Goal: Task Accomplishment & Management: Manage account settings

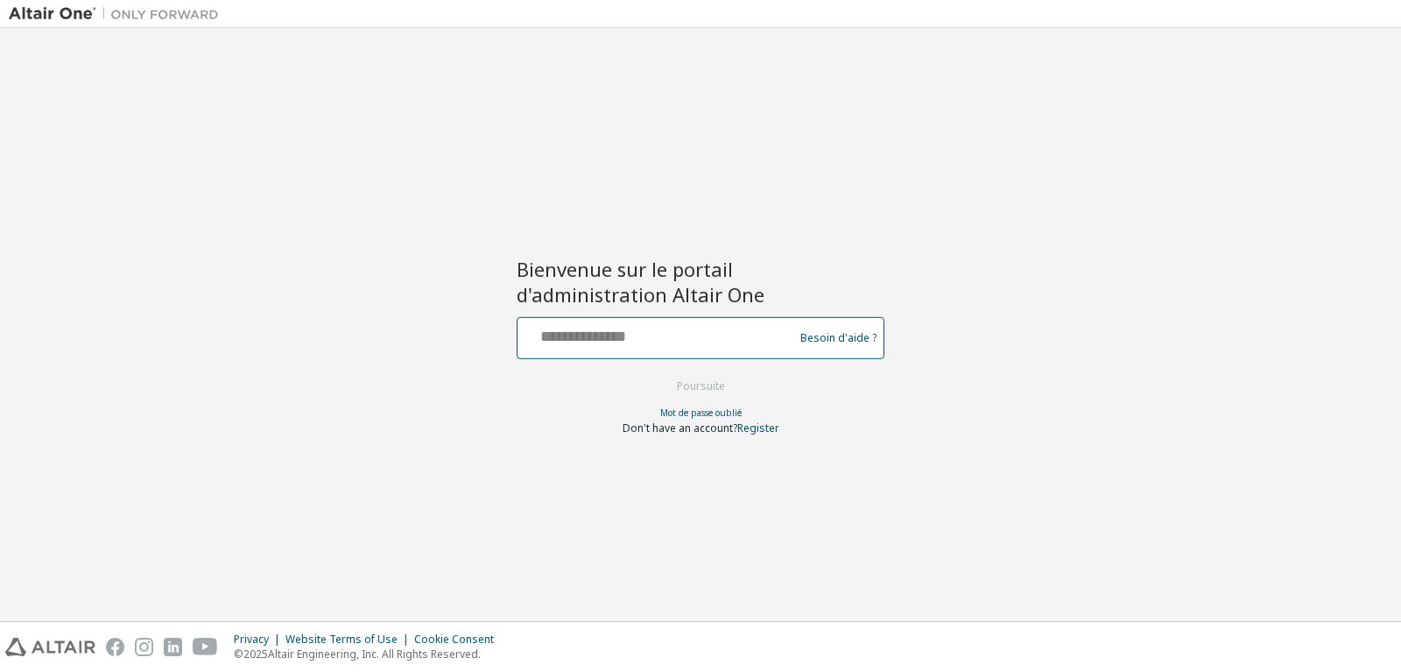
click at [563, 324] on input "text" at bounding box center [658, 333] width 267 height 25
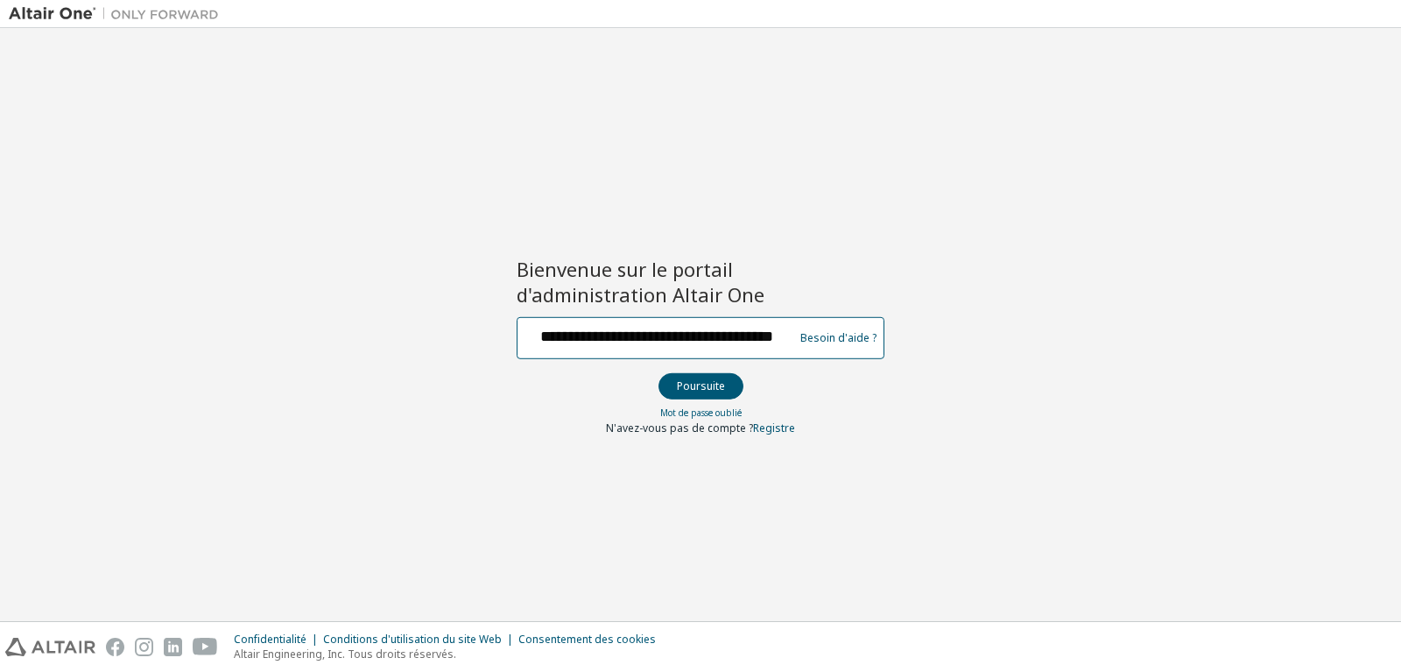
scroll to position [0, 25]
type input "**********"
click at [685, 388] on button "Poursuite" at bounding box center [701, 386] width 85 height 26
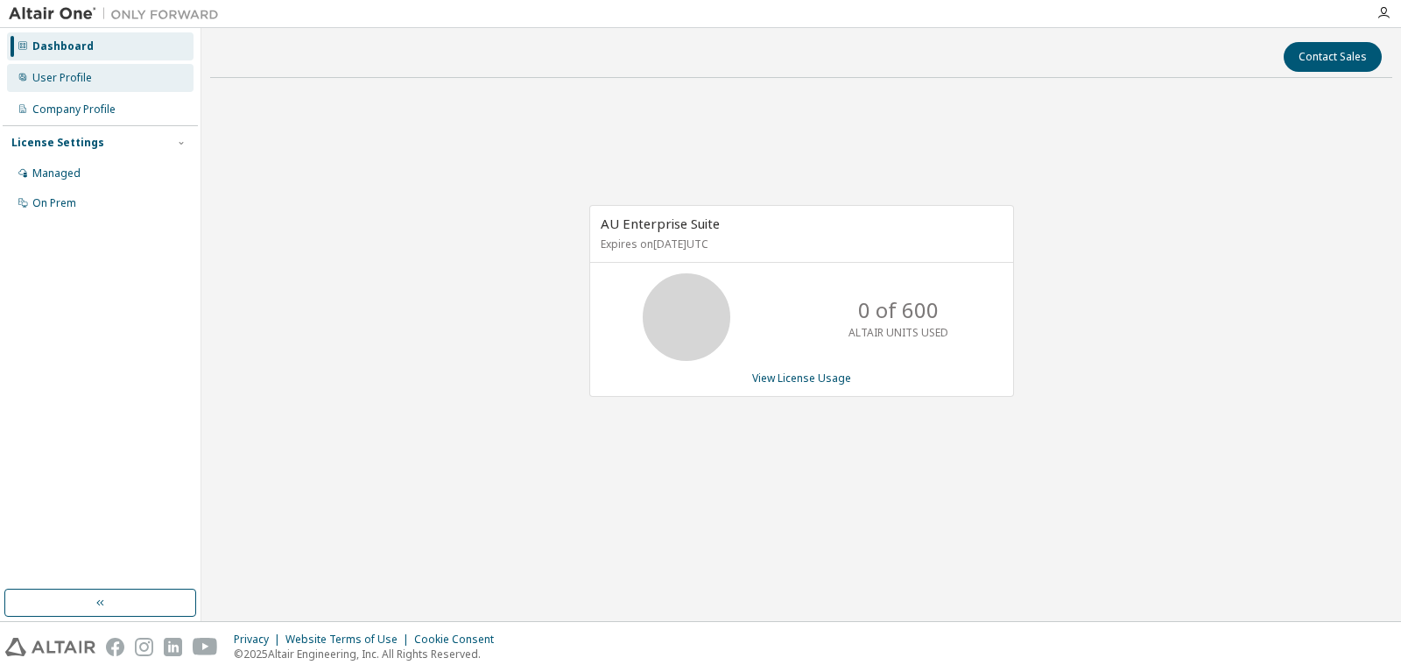
click at [86, 81] on div "User Profile" at bounding box center [62, 78] width 60 height 14
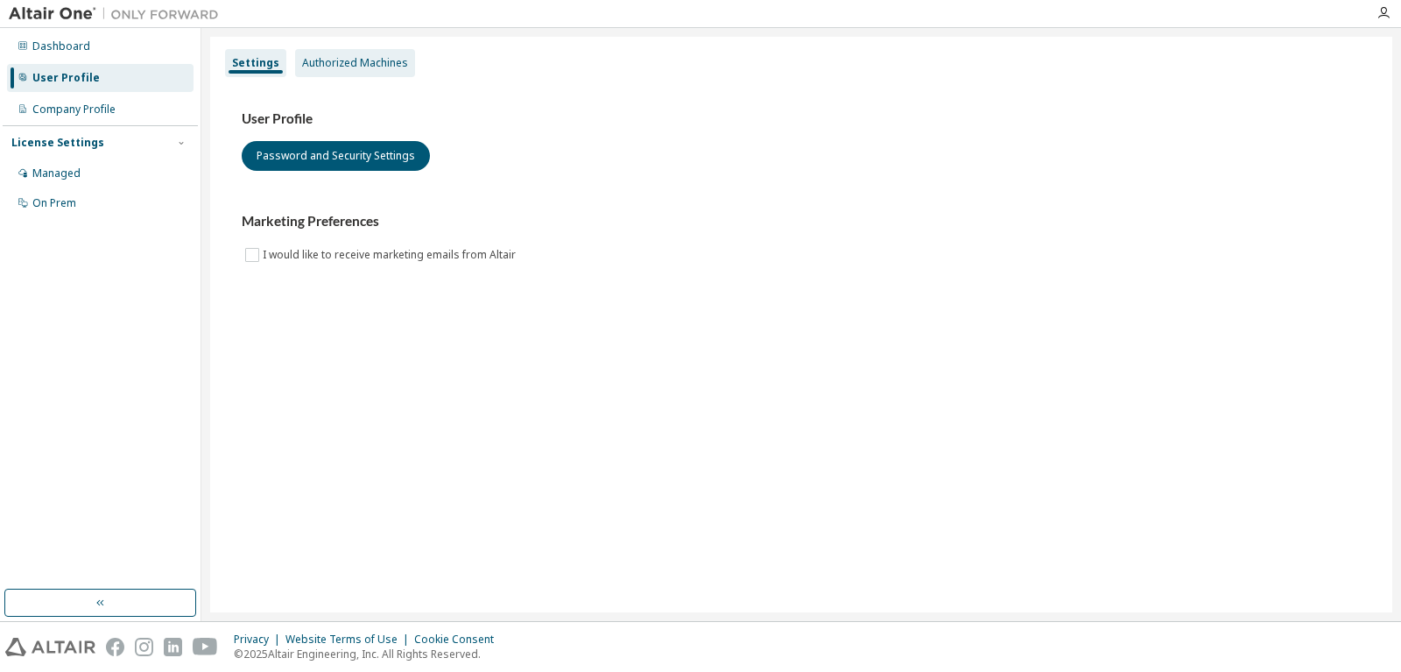
click at [349, 63] on div "Authorized Machines" at bounding box center [355, 63] width 106 height 14
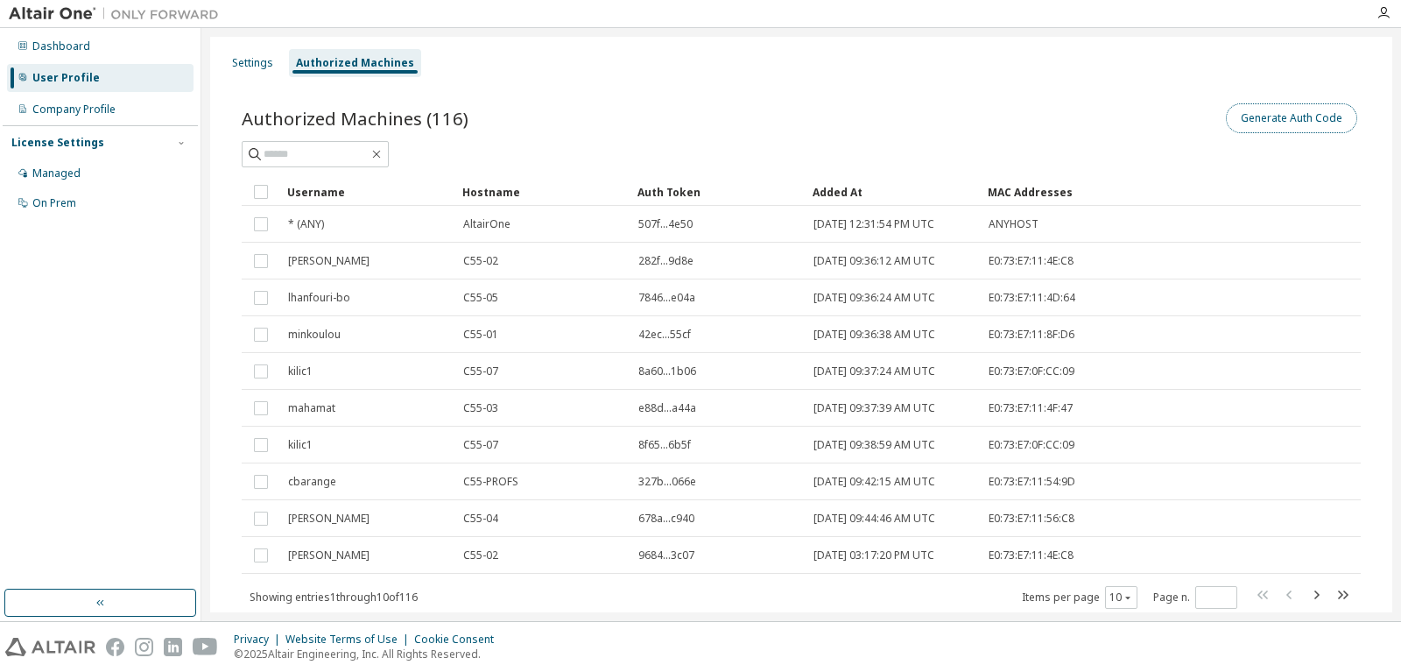
click at [1311, 121] on button "Generate Auth Code" at bounding box center [1291, 118] width 131 height 30
